Goal: Task Accomplishment & Management: Manage account settings

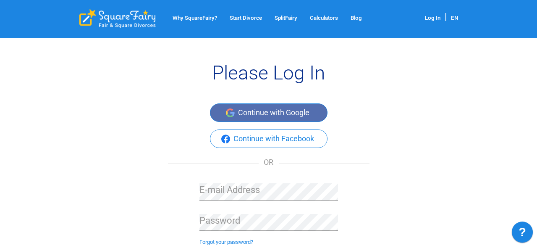
click at [278, 114] on button "Continue with Google" at bounding box center [269, 112] width 118 height 18
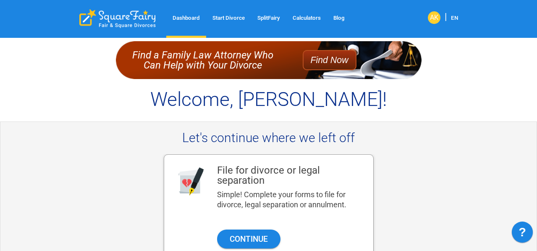
scroll to position [19, 0]
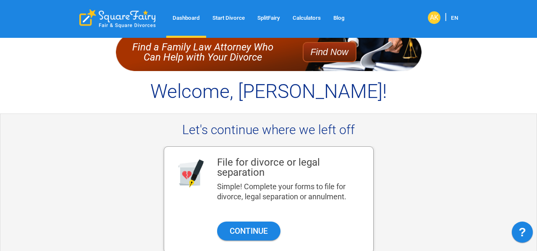
click at [434, 22] on div "AK" at bounding box center [434, 17] width 13 height 13
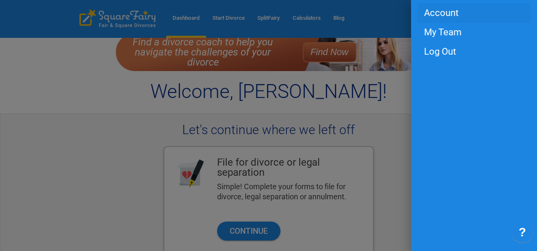
click at [444, 12] on span "Account" at bounding box center [474, 12] width 100 height 9
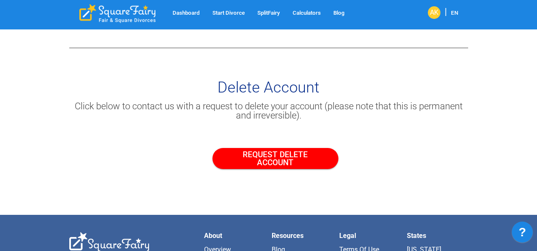
scroll to position [692, 0]
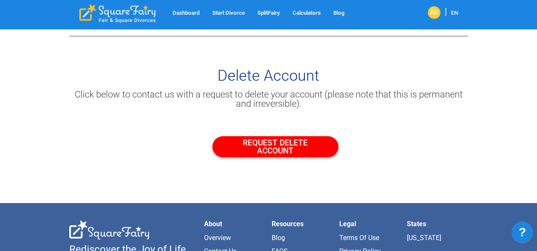
click at [281, 146] on button "REQUEST DELETE ACCOUNT" at bounding box center [275, 146] width 126 height 21
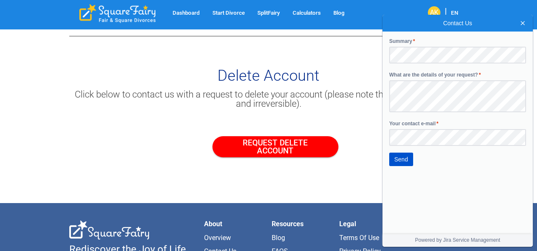
click at [405, 151] on form "Summary * What are the details of your request? * Your contact e-mail * Send" at bounding box center [457, 132] width 150 height 202
click at [404, 165] on span "Send" at bounding box center [401, 158] width 14 height 13
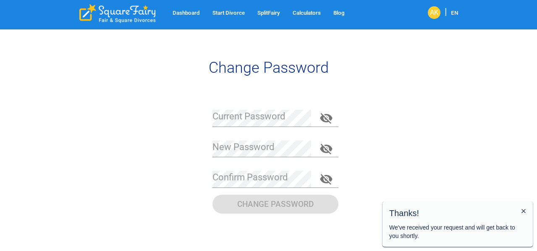
scroll to position [0, 0]
